Goal: Information Seeking & Learning: Find specific fact

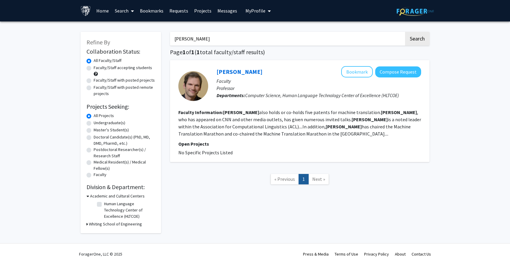
click at [103, 129] on label "Master's Student(s)" at bounding box center [111, 130] width 35 height 6
click at [97, 129] on input "Master's Student(s)" at bounding box center [96, 129] width 4 height 4
radio input "true"
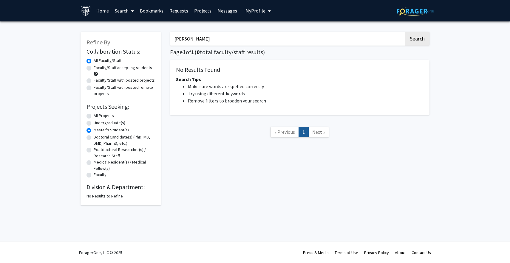
click at [261, 37] on input "[PERSON_NAME]" at bounding box center [287, 39] width 234 height 14
click at [295, 257] on div "ForagerOne, LLC © 2025 Press & Media Terms of Use Privacy Policy About Contact …" at bounding box center [255, 252] width 358 height 21
